Goal: Task Accomplishment & Management: Manage account settings

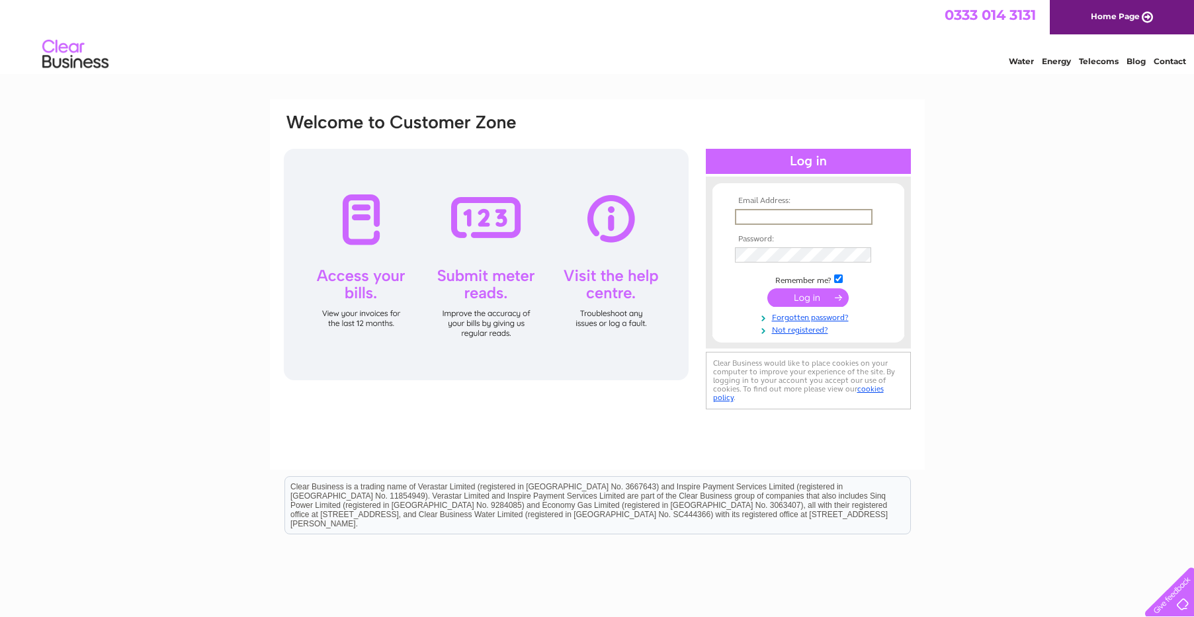
type input "info@reigateautorefinishing.co.uk"
click at [823, 294] on input "submit" at bounding box center [808, 296] width 81 height 19
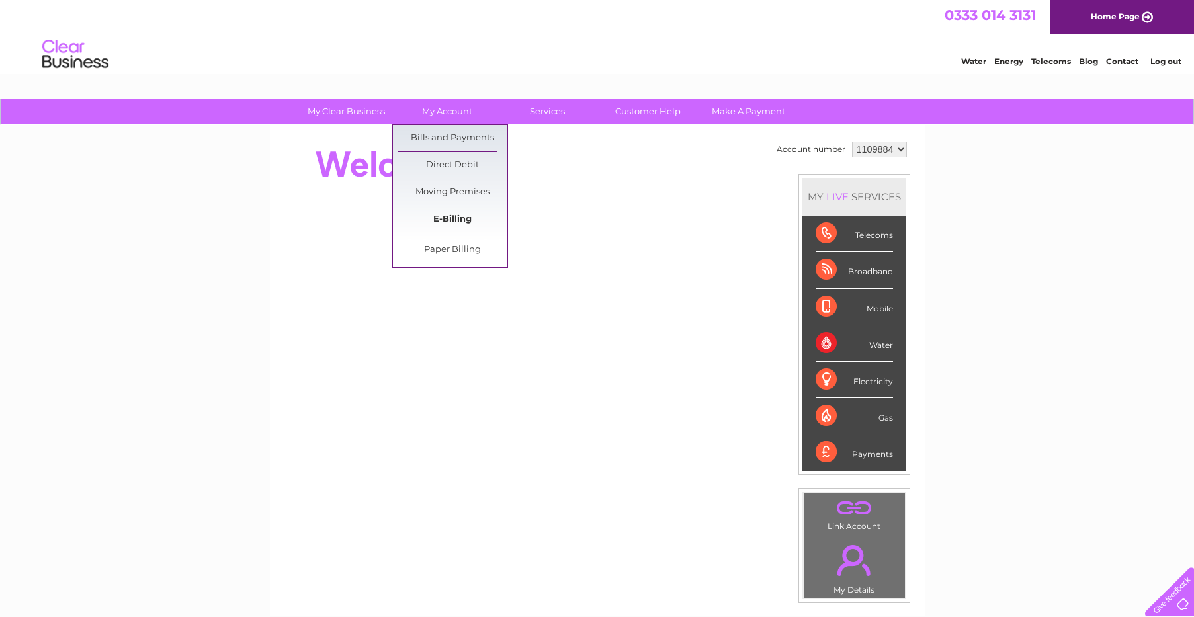
click at [451, 217] on link "E-Billing" at bounding box center [452, 219] width 109 height 26
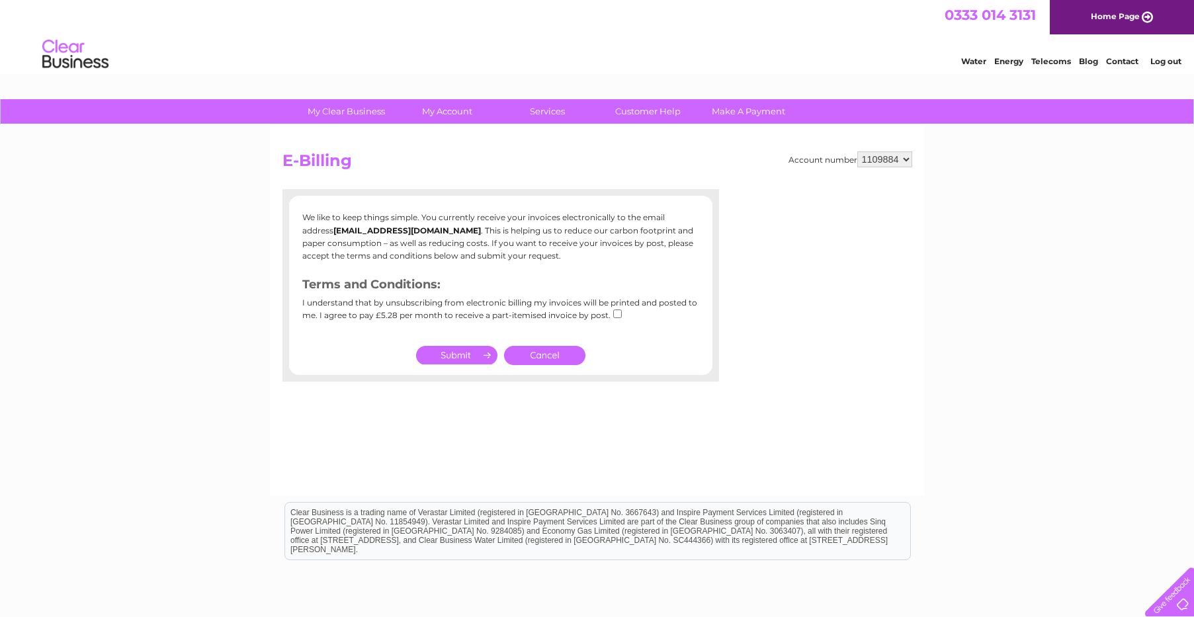
drag, startPoint x: 536, startPoint y: 347, endPoint x: 523, endPoint y: 340, distance: 14.5
click at [535, 347] on link "Cancel" at bounding box center [544, 355] width 81 height 19
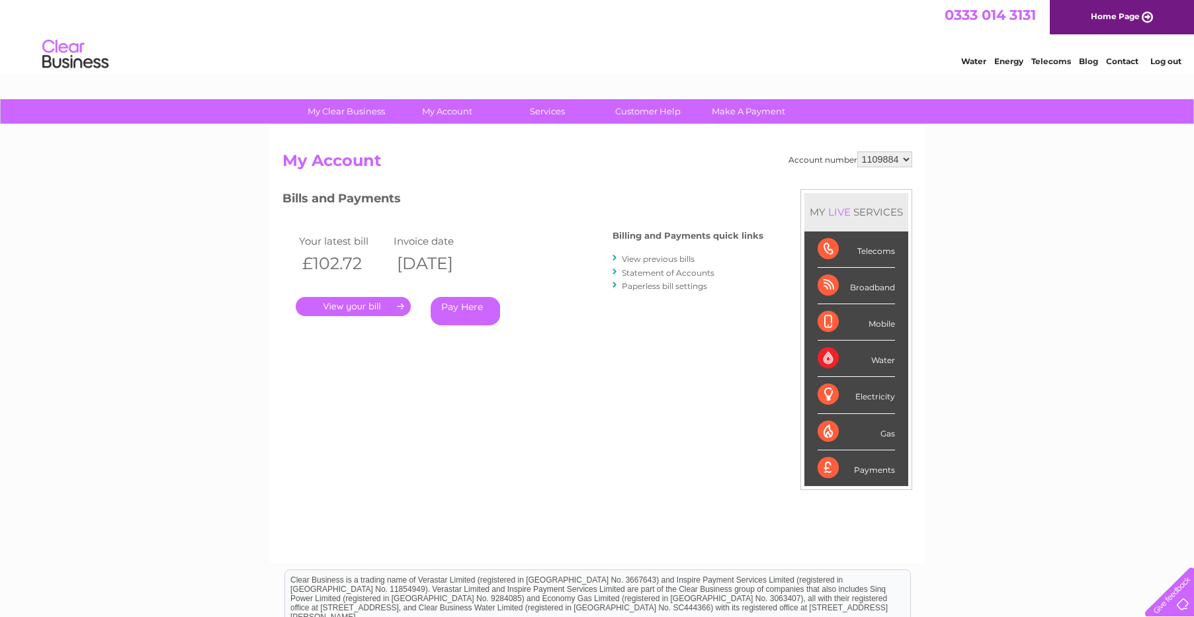
click at [669, 261] on link "View previous bills" at bounding box center [658, 259] width 73 height 10
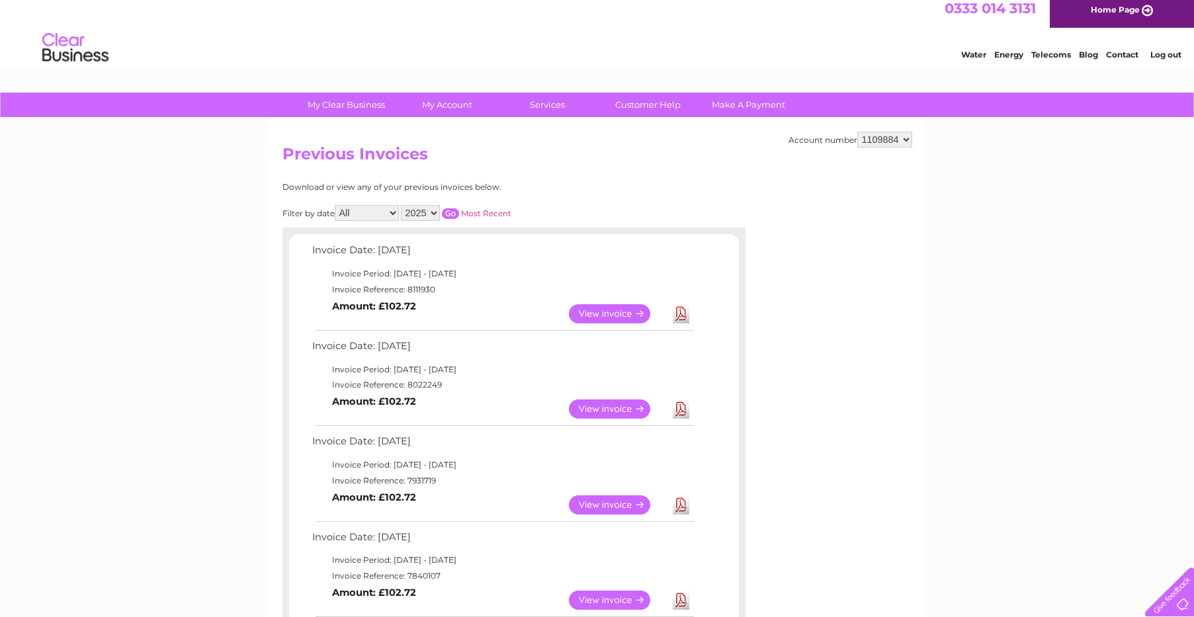
scroll to position [7, 0]
click at [676, 406] on link "Download" at bounding box center [681, 409] width 17 height 19
click at [615, 402] on link "View" at bounding box center [617, 409] width 97 height 19
click at [1167, 55] on link "Log out" at bounding box center [1166, 55] width 31 height 10
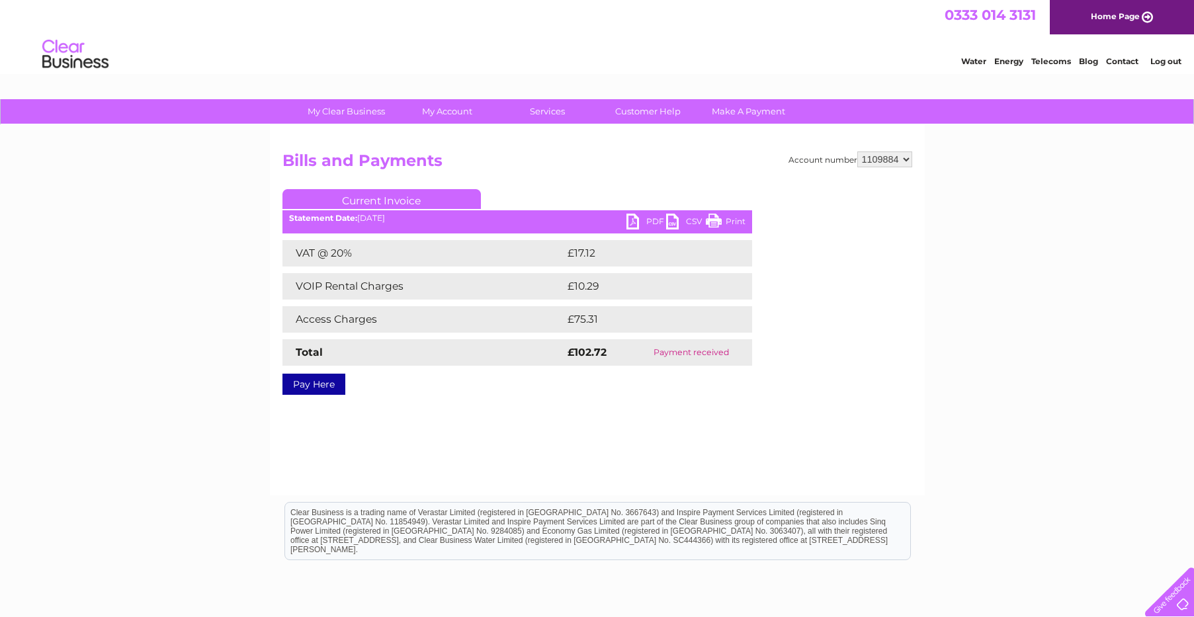
click at [634, 227] on link "PDF" at bounding box center [647, 223] width 40 height 19
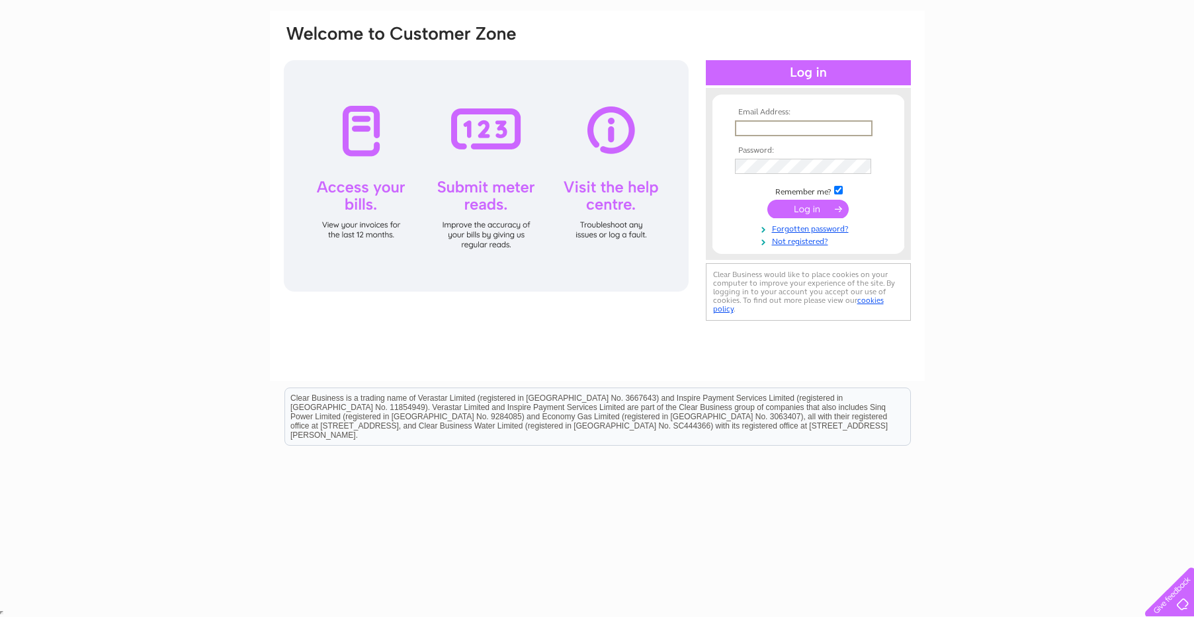
scroll to position [88, 0]
